Goal: Task Accomplishment & Management: Use online tool/utility

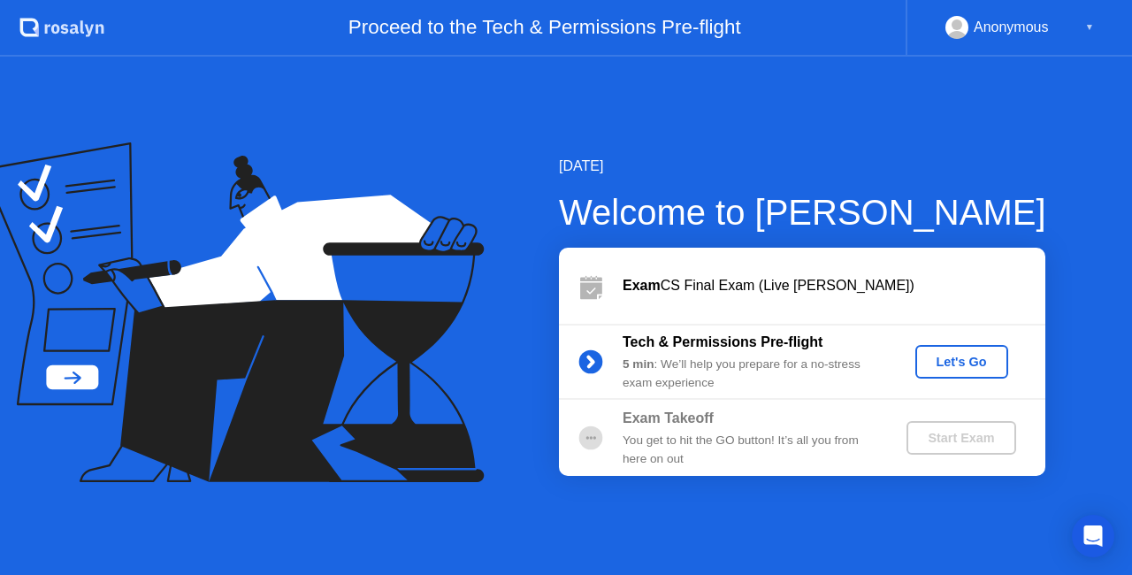
click at [946, 362] on div "Let's Go" at bounding box center [961, 362] width 79 height 14
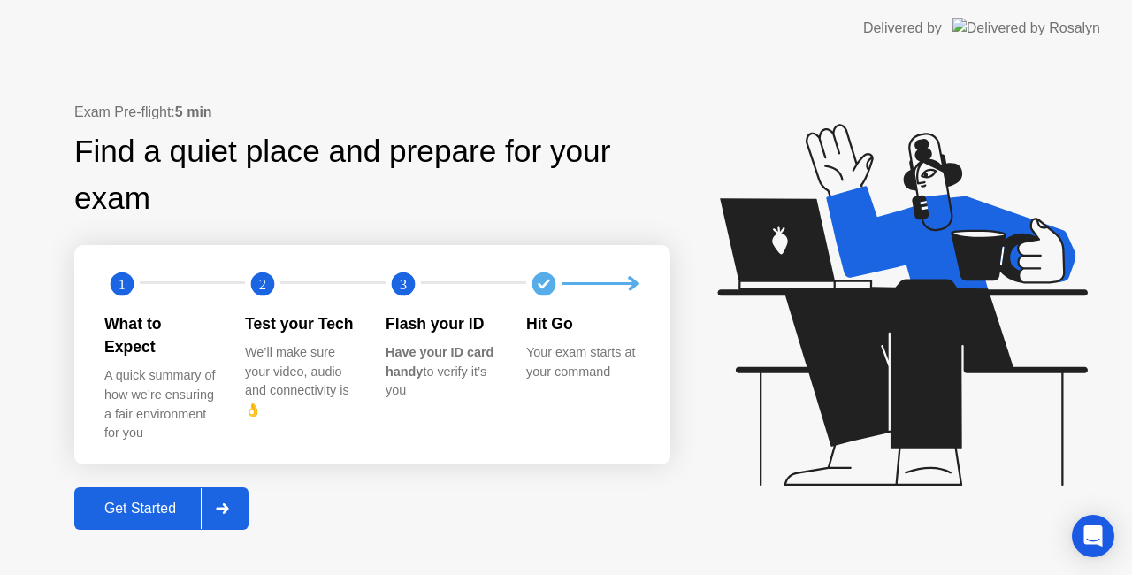
click at [170, 501] on div "Get Started" at bounding box center [140, 509] width 121 height 16
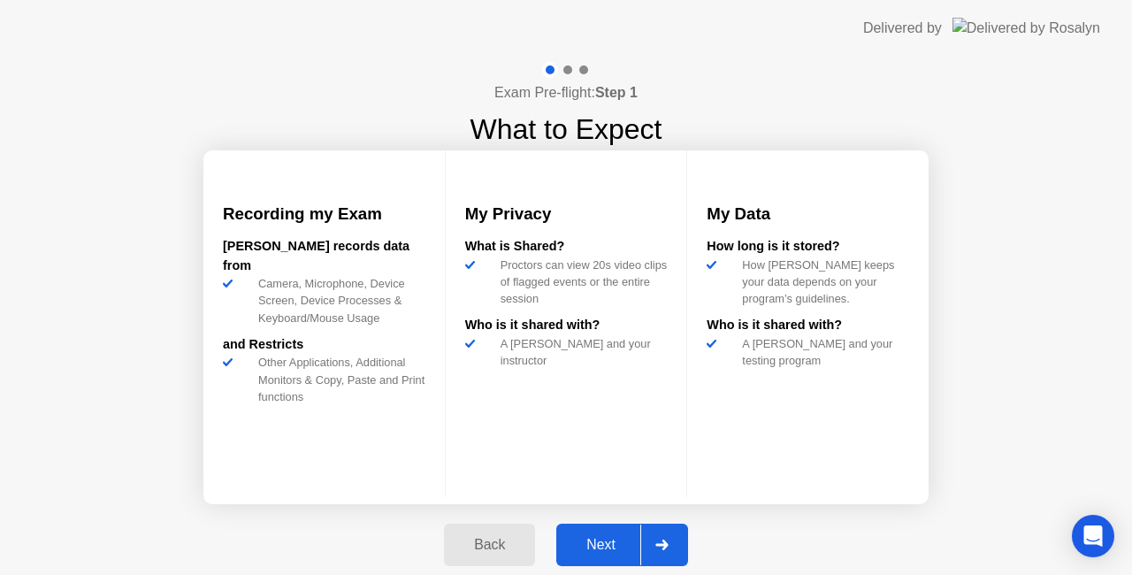
click at [591, 548] on div "Next" at bounding box center [601, 545] width 79 height 16
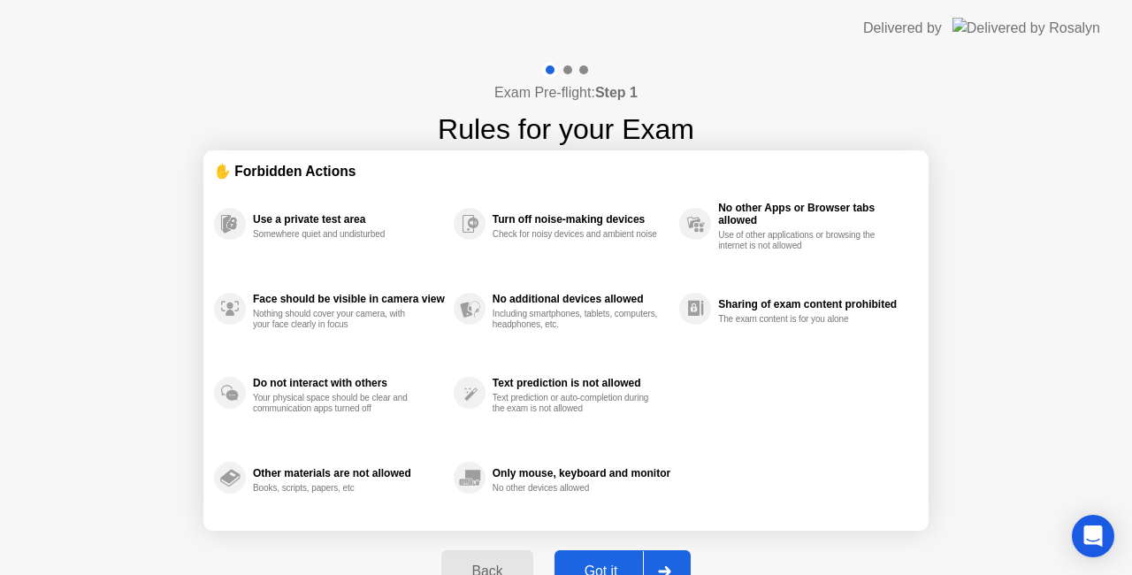
click at [593, 559] on button "Got it" at bounding box center [622, 571] width 136 height 42
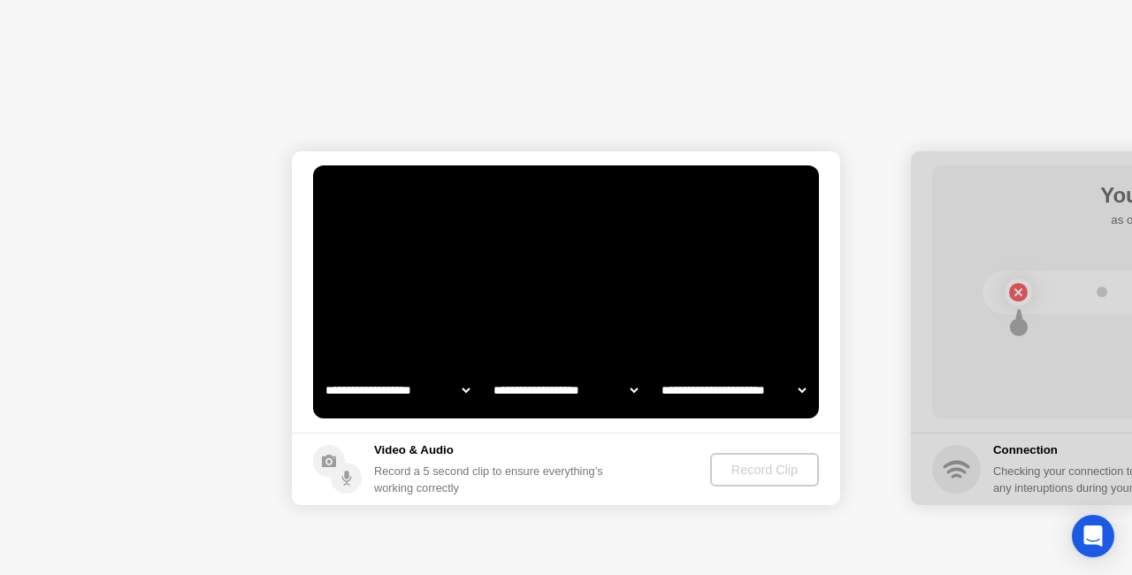
select select "**********"
select select "*******"
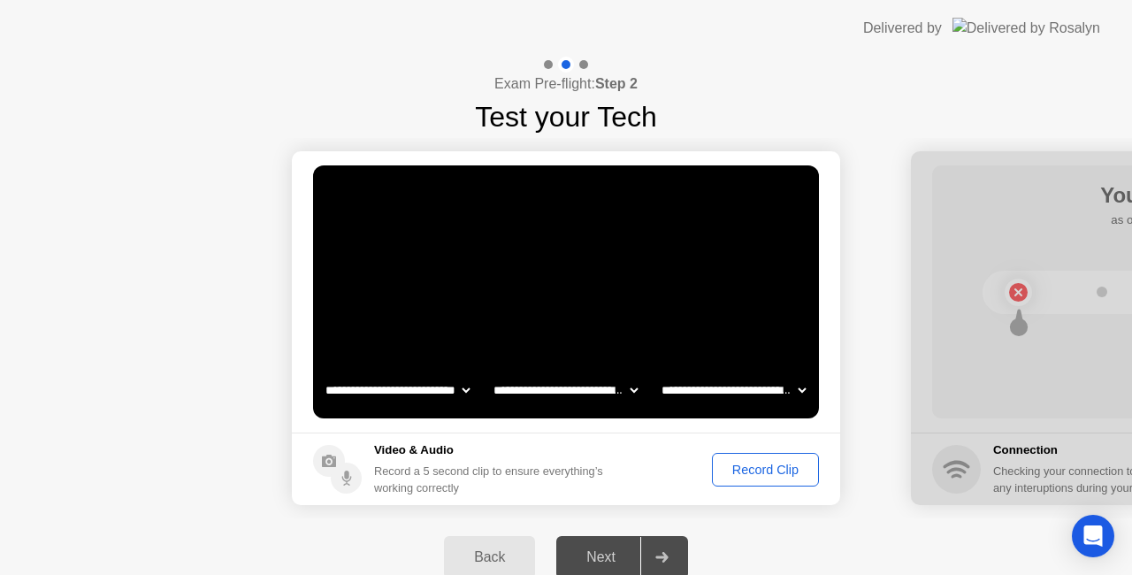
click at [617, 550] on div "Next" at bounding box center [601, 557] width 79 height 16
click at [612, 549] on div "Next" at bounding box center [601, 557] width 79 height 16
click at [670, 554] on div at bounding box center [661, 557] width 42 height 41
click at [752, 477] on div "Record Clip" at bounding box center [765, 470] width 95 height 14
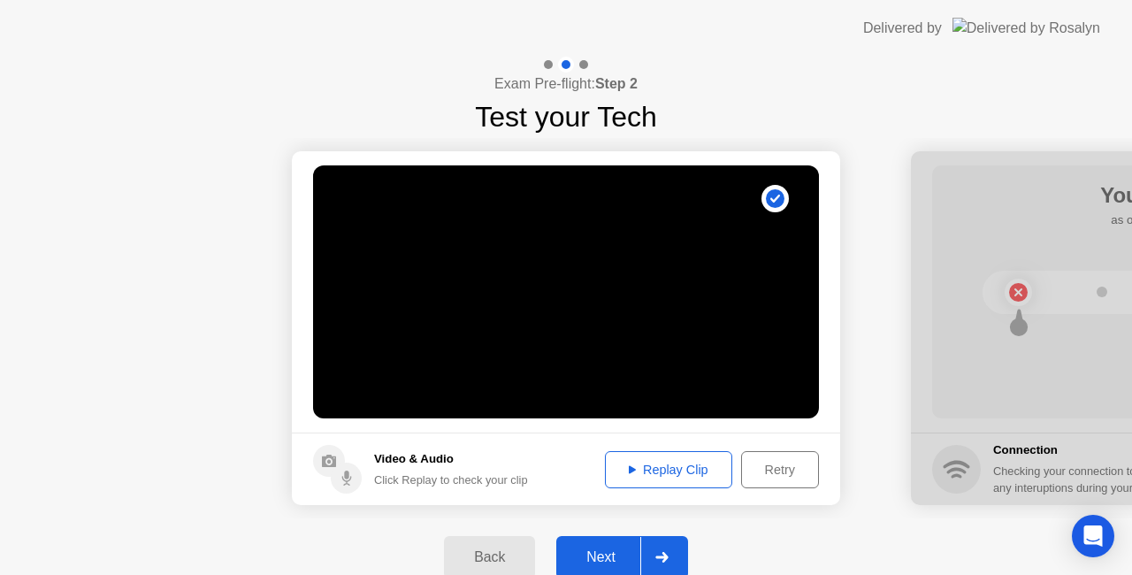
click at [695, 464] on div "Replay Clip" at bounding box center [668, 470] width 115 height 14
click at [618, 538] on button "Next" at bounding box center [622, 557] width 132 height 42
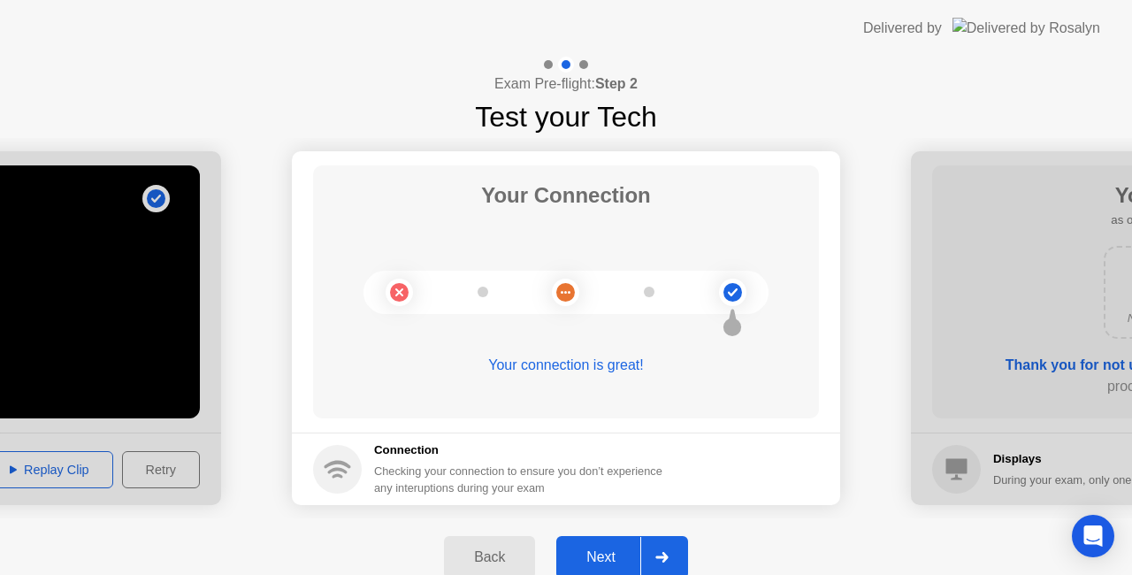
click at [614, 549] on div "Next" at bounding box center [601, 557] width 79 height 16
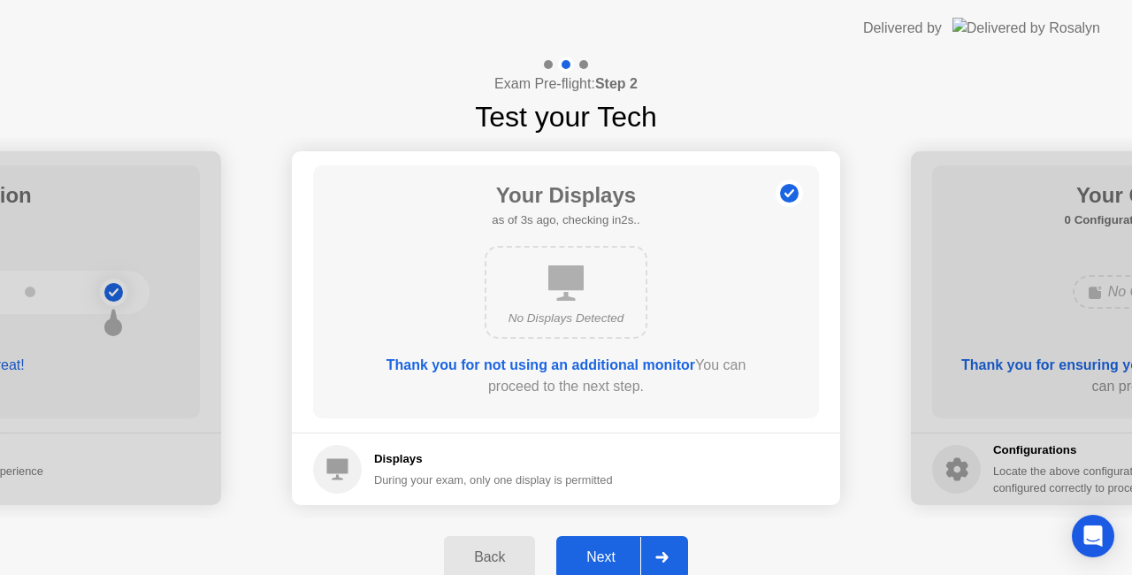
click at [614, 549] on div "Next" at bounding box center [601, 557] width 79 height 16
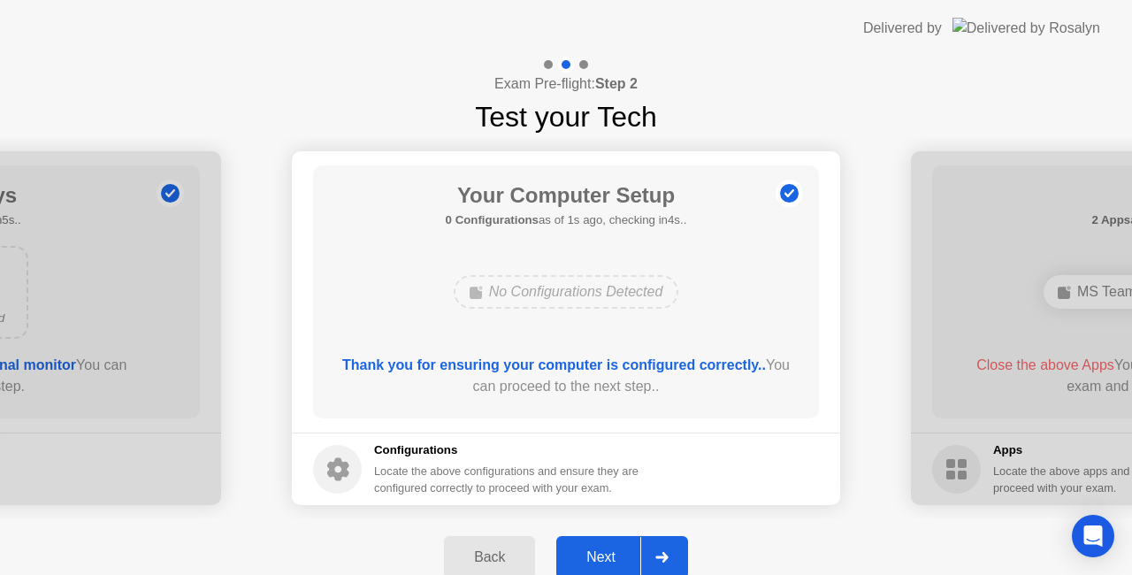
click at [614, 549] on div "Next" at bounding box center [601, 557] width 79 height 16
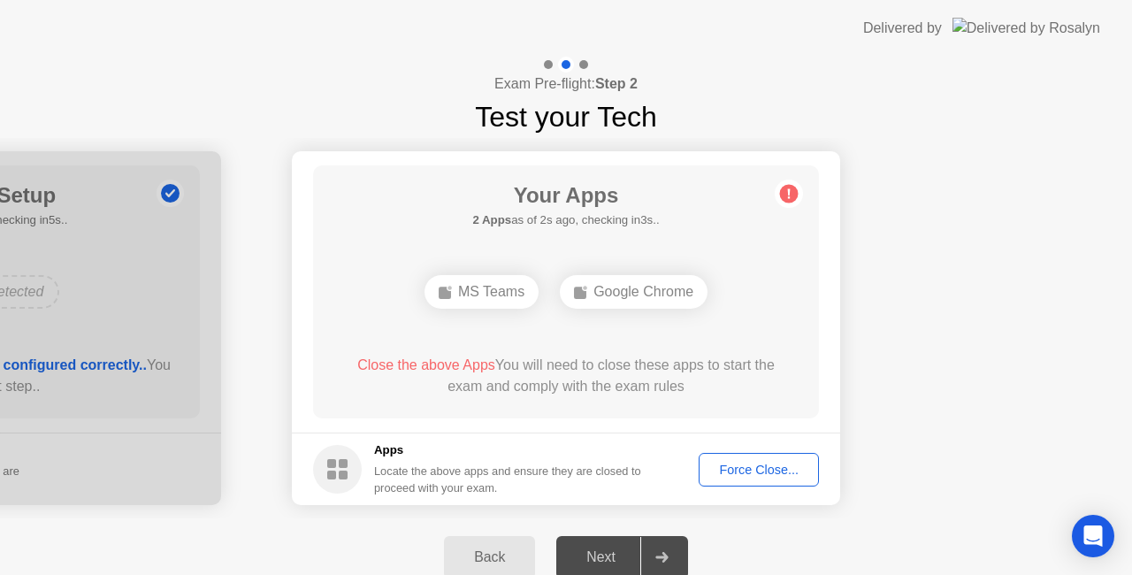
click at [607, 290] on div "Google Chrome" at bounding box center [634, 292] width 148 height 34
click at [743, 463] on div "Force Close..." at bounding box center [759, 470] width 108 height 14
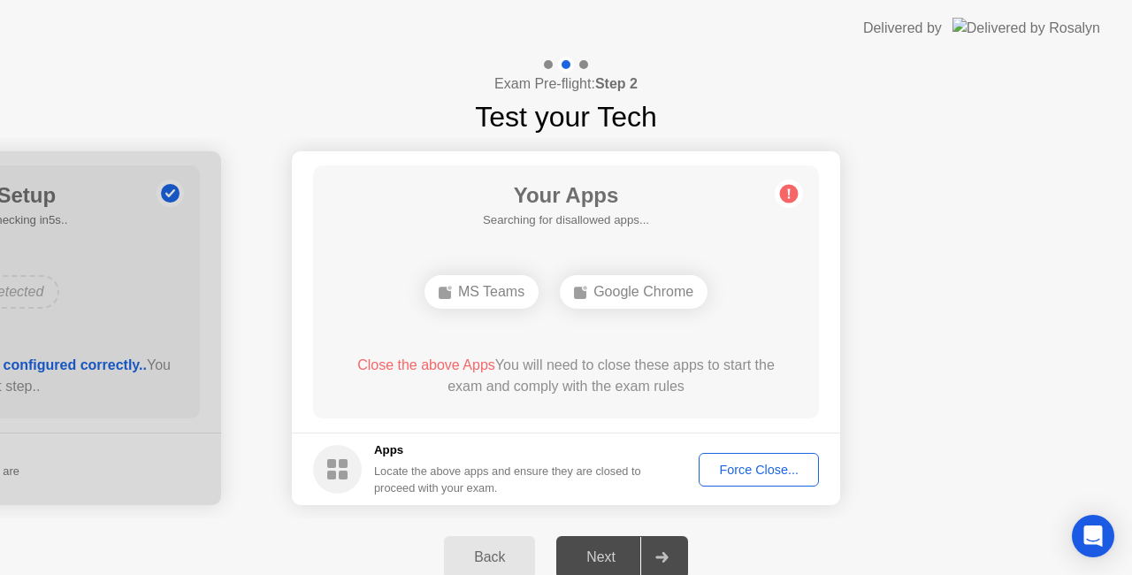
click at [747, 472] on div "Force Close..." at bounding box center [759, 470] width 108 height 14
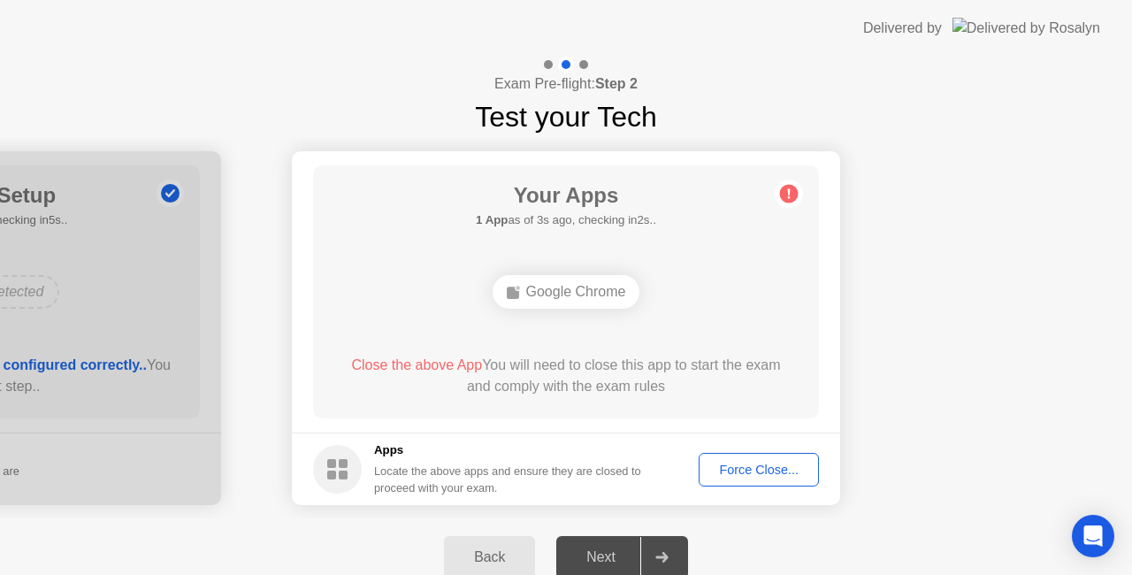
click at [606, 549] on div "Next" at bounding box center [601, 557] width 79 height 16
click at [580, 287] on div "Google Chrome" at bounding box center [567, 292] width 148 height 34
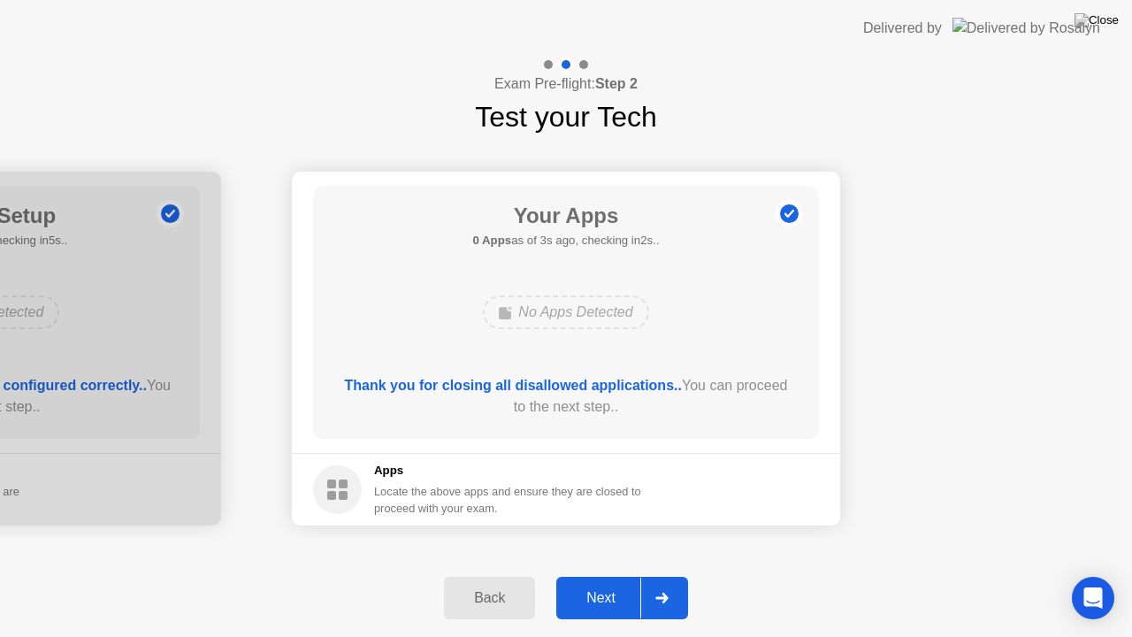
click at [598, 574] on div "Next" at bounding box center [601, 598] width 79 height 16
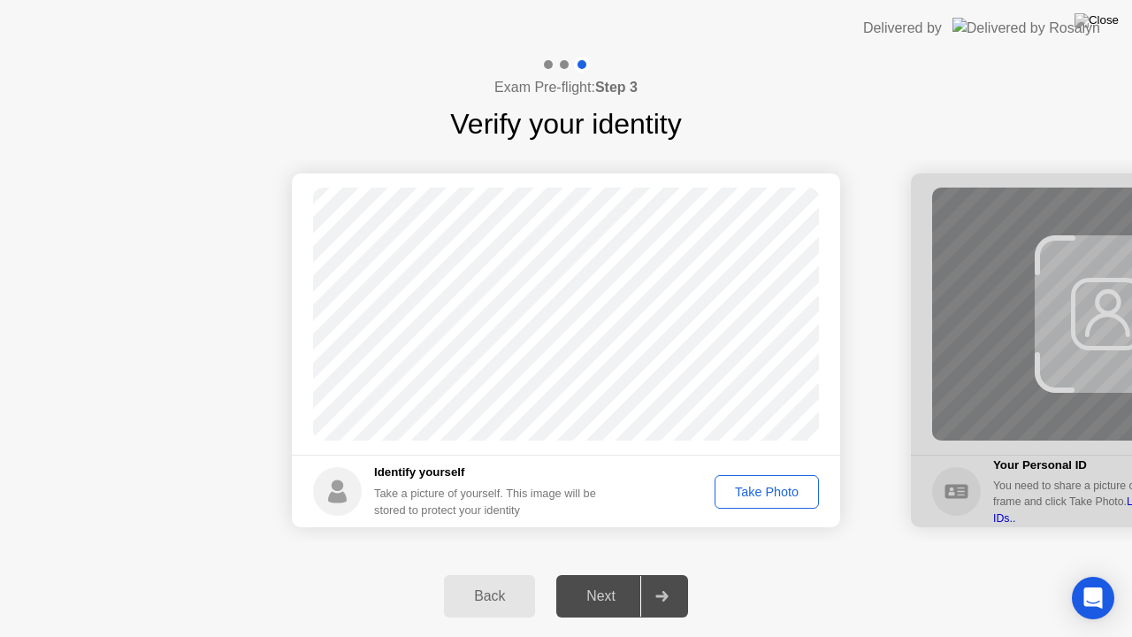
click at [770, 488] on div "Take Photo" at bounding box center [767, 492] width 92 height 14
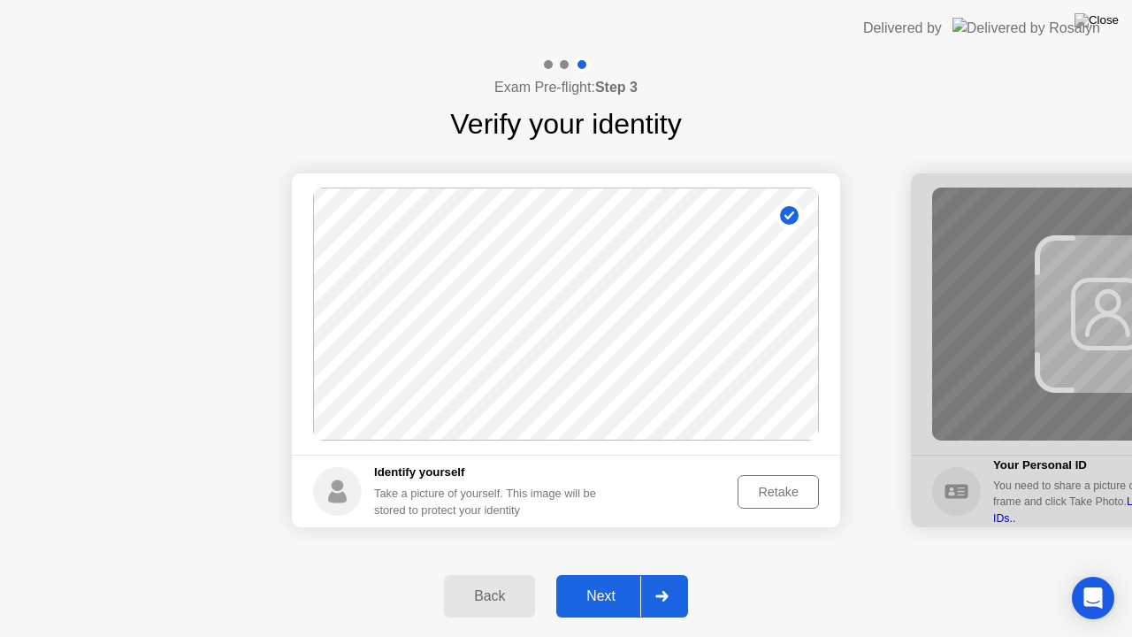
click at [600, 574] on div "Next" at bounding box center [601, 596] width 79 height 16
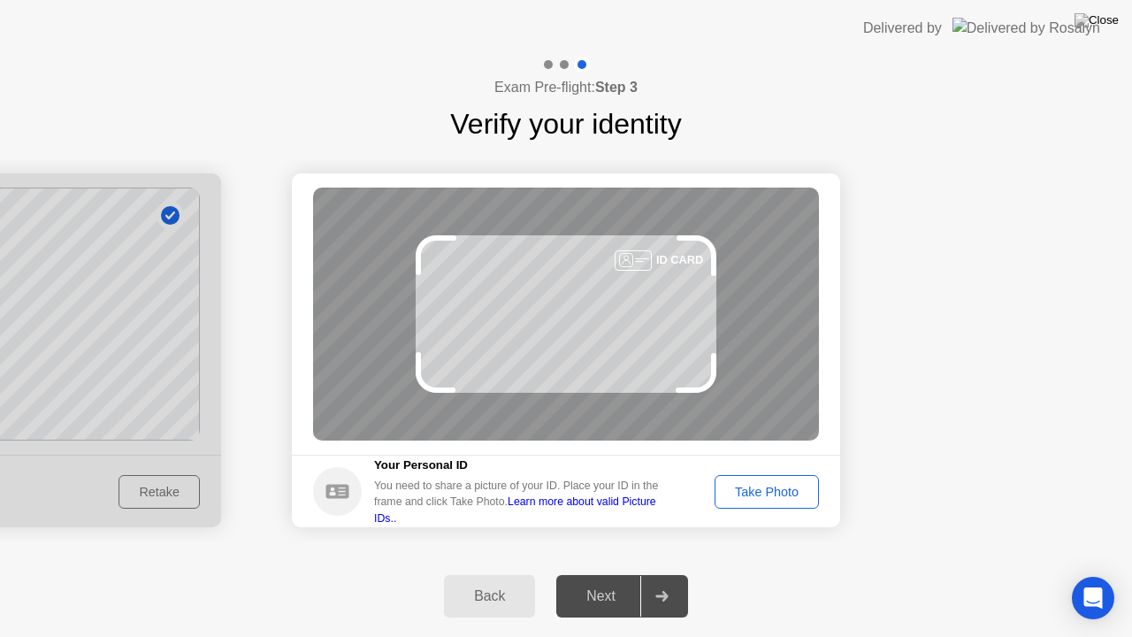
click at [792, 486] on div "Take Photo" at bounding box center [767, 492] width 92 height 14
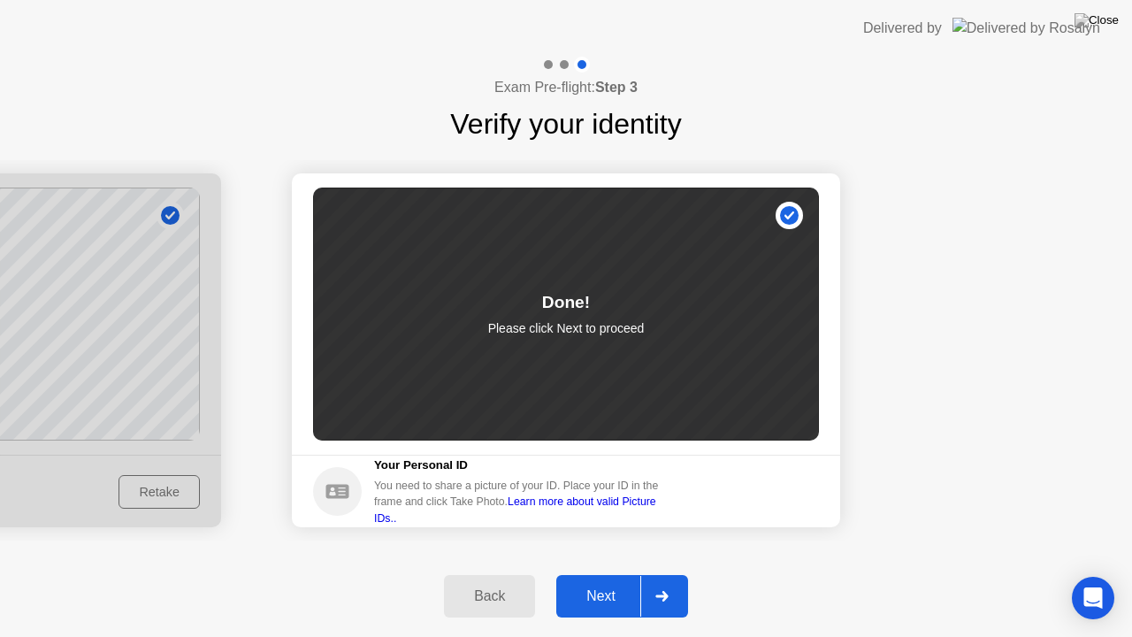
click at [600, 574] on div "Next" at bounding box center [601, 596] width 79 height 16
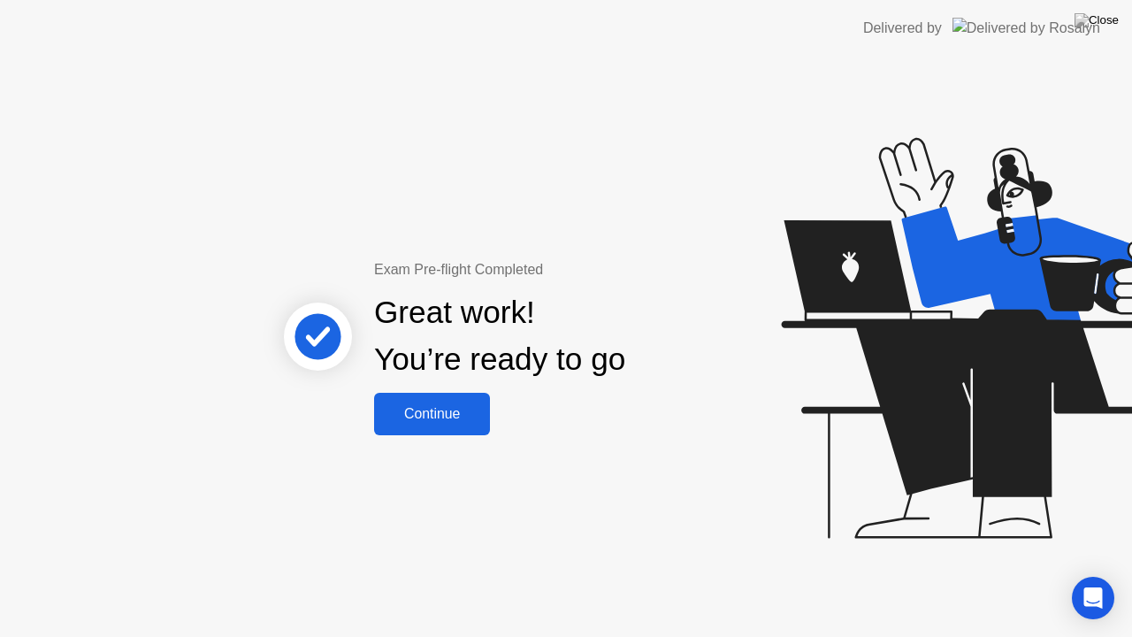
click at [463, 399] on button "Continue" at bounding box center [432, 414] width 116 height 42
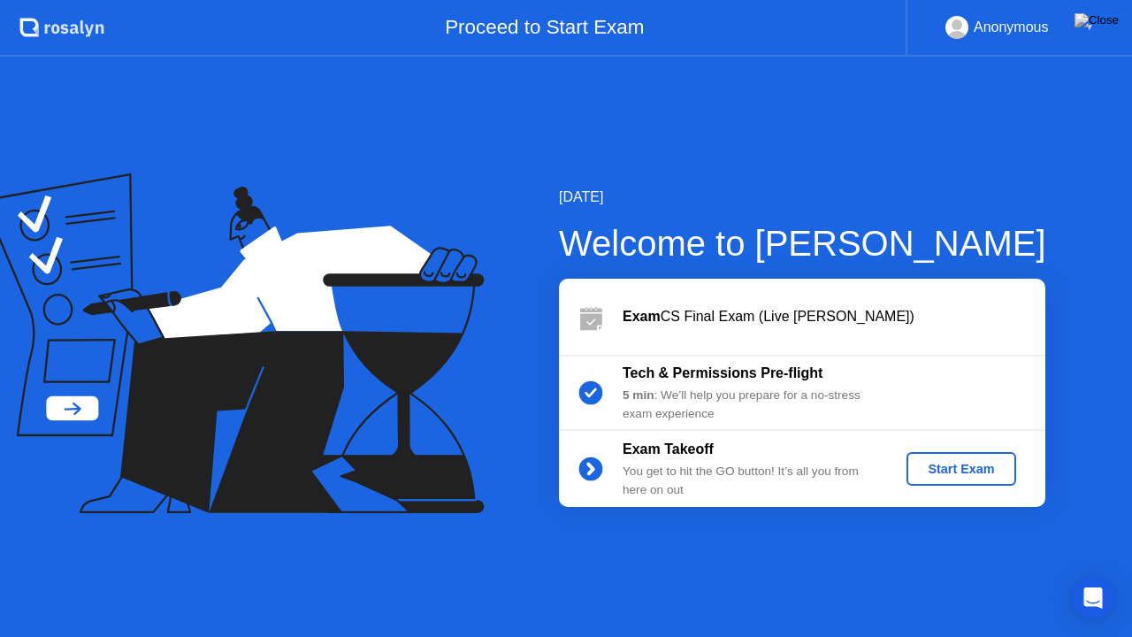
click at [949, 451] on div "Exam Takeoff You get to hit the GO button! It’s all you from here on out Start …" at bounding box center [802, 469] width 486 height 76
click at [944, 470] on div "Start Exam" at bounding box center [961, 469] width 95 height 14
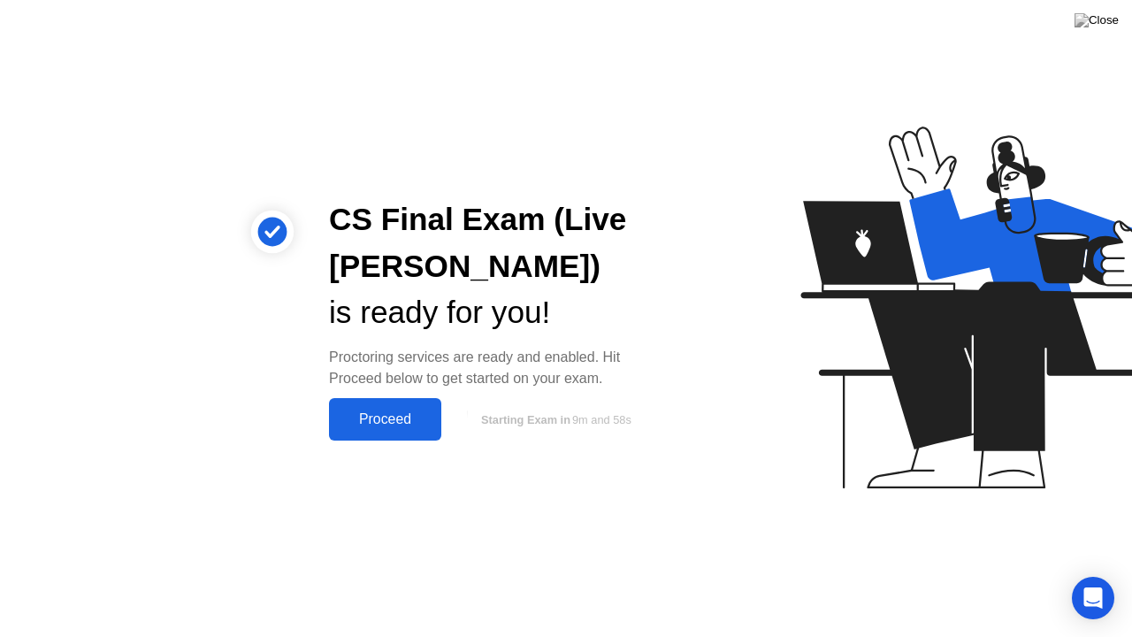
click at [432, 414] on div "Proceed" at bounding box center [385, 419] width 102 height 16
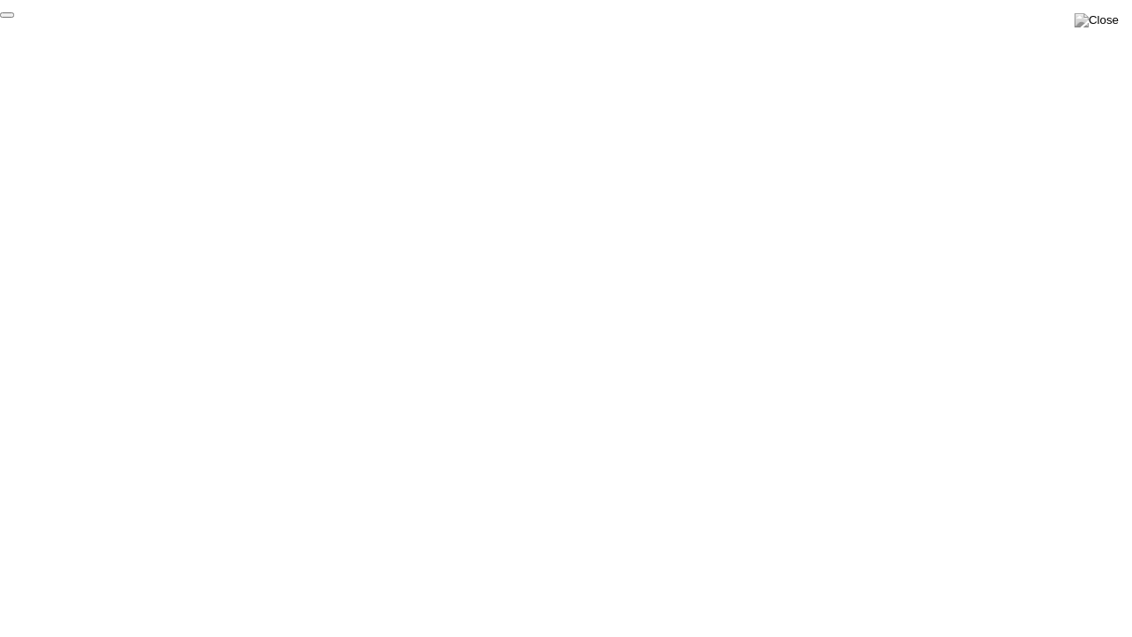
click div "End Proctoring Session"
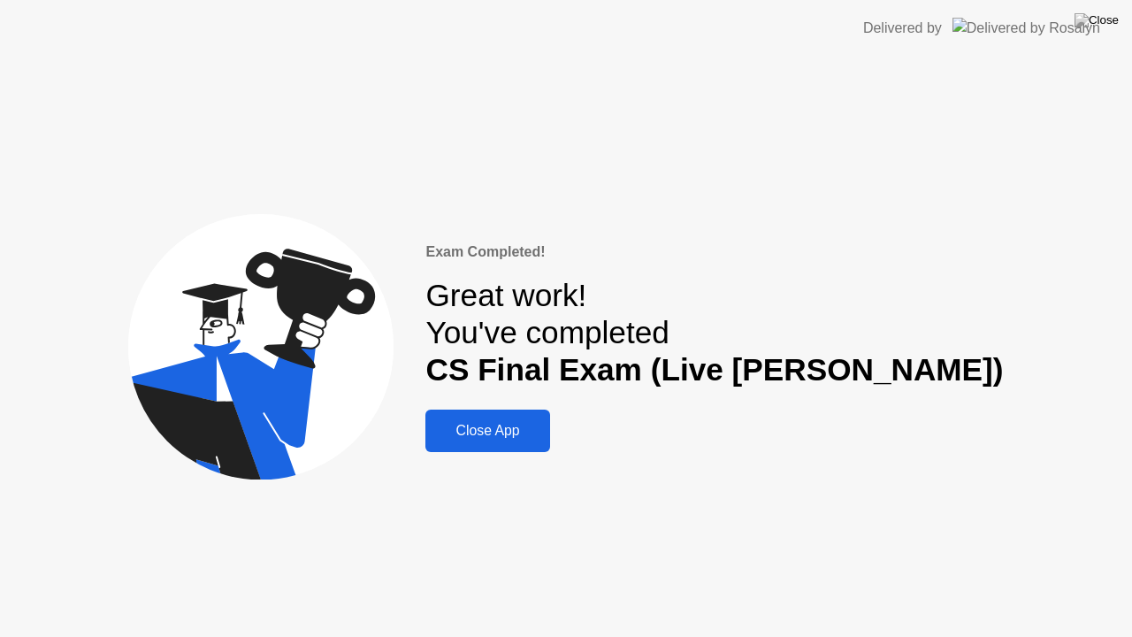
click at [549, 418] on button "Close App" at bounding box center [487, 430] width 124 height 42
